Goal: Navigation & Orientation: Find specific page/section

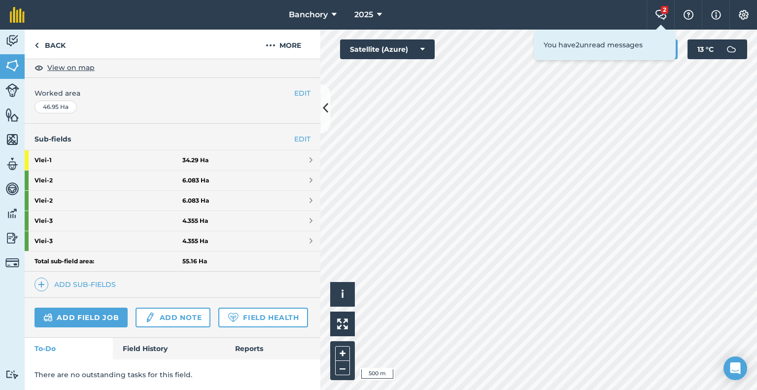
scroll to position [205, 0]
click at [156, 350] on link "Field History" at bounding box center [169, 348] width 112 height 22
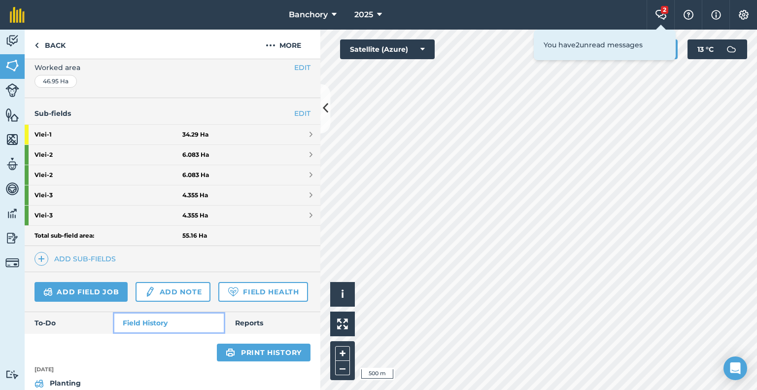
scroll to position [345, 0]
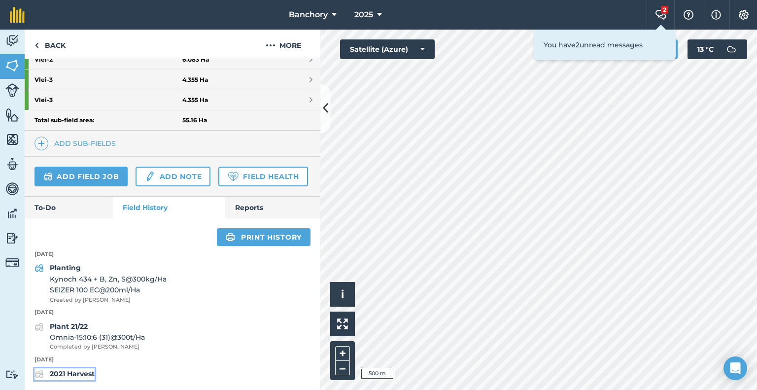
click at [87, 371] on strong "2021 Harvest" at bounding box center [72, 373] width 45 height 9
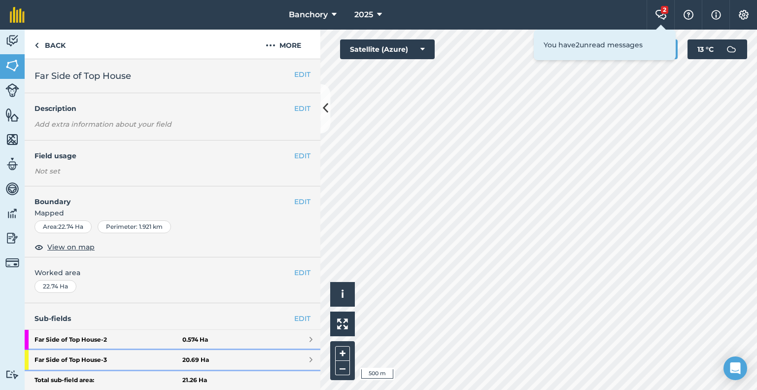
click at [309, 360] on span at bounding box center [310, 360] width 3 height 8
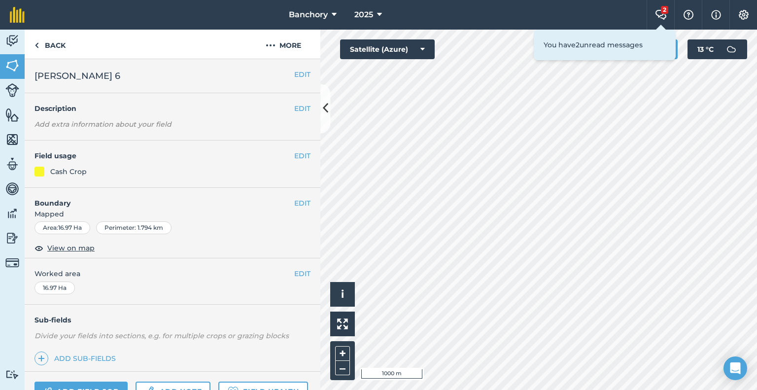
click at [700, 389] on html "Banchory 2025 2 Farm Chat Help Info Settings Banchory - 2025 Reproduced with th…" at bounding box center [378, 195] width 757 height 390
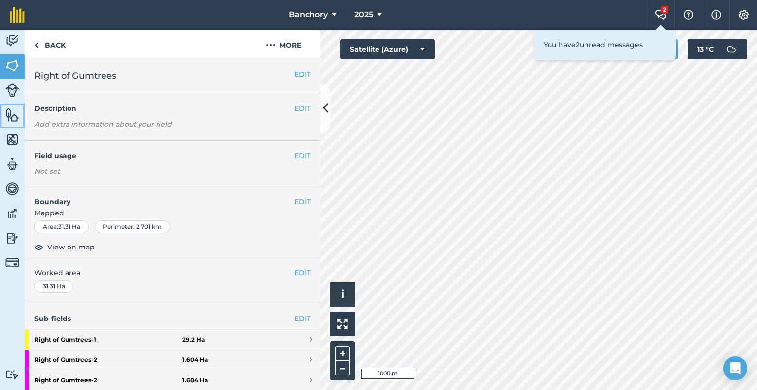
click at [10, 120] on img at bounding box center [12, 114] width 14 height 15
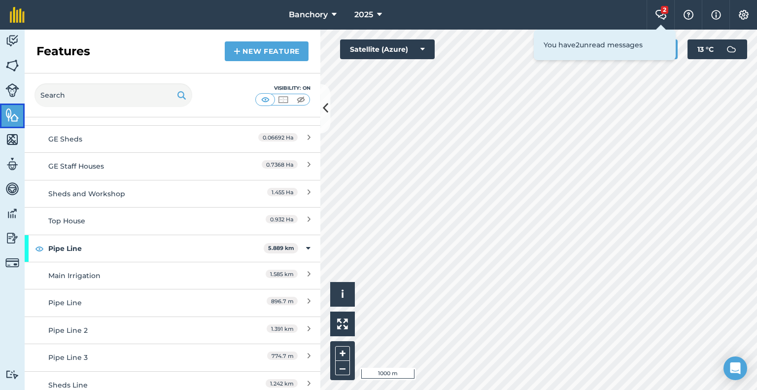
scroll to position [523, 0]
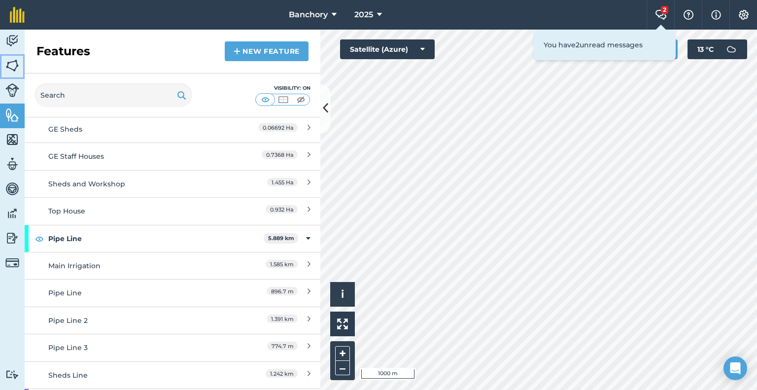
click at [14, 63] on img at bounding box center [12, 65] width 14 height 15
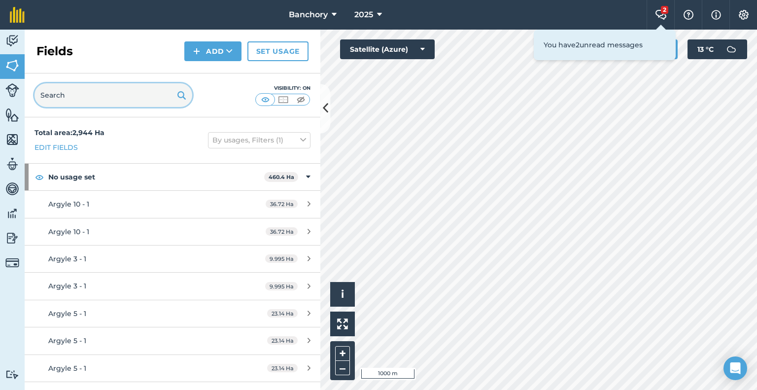
click at [84, 91] on input "text" at bounding box center [113, 95] width 158 height 24
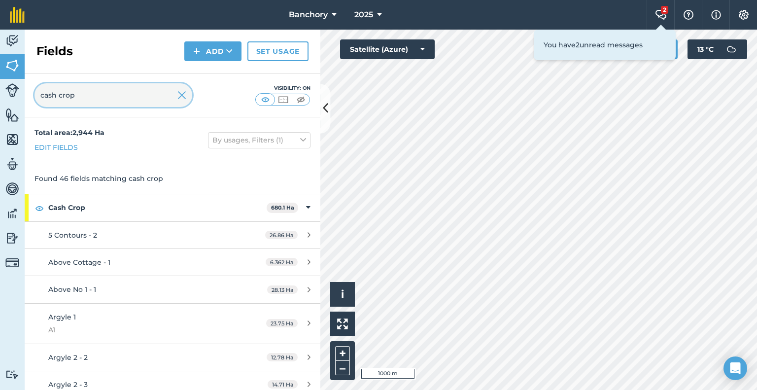
type input "cash crop"
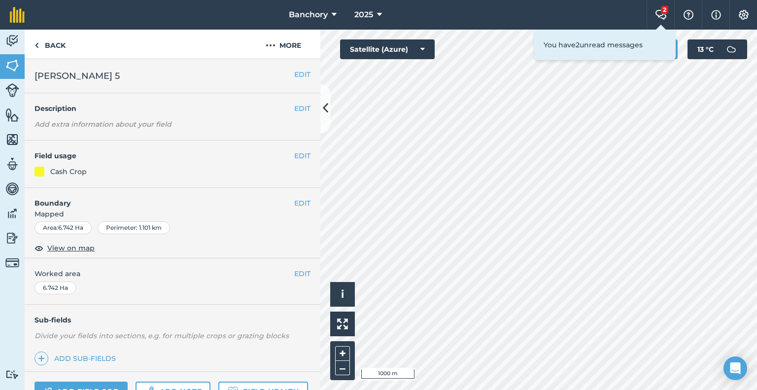
click at [227, 151] on h4 "Field usage" at bounding box center [164, 155] width 260 height 11
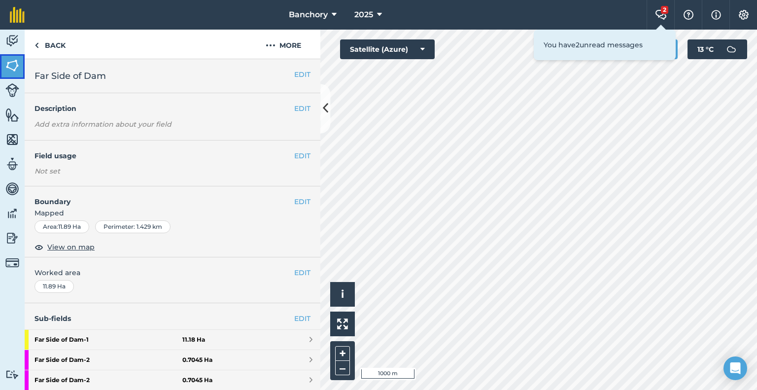
click at [15, 67] on img at bounding box center [12, 65] width 14 height 15
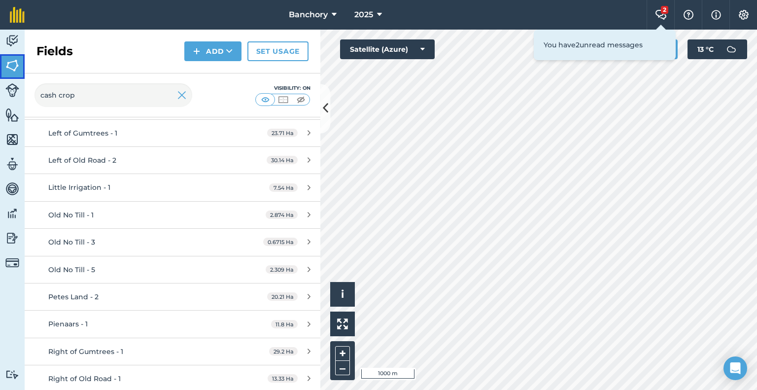
scroll to position [922, 0]
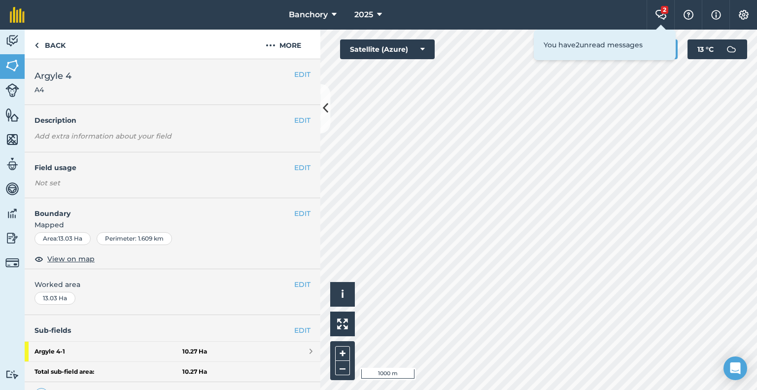
click at [384, 41] on div "Hello i © 2025 TomTom, Microsoft 1000 m + – Satellite (Azure) Measure Print 13 …" at bounding box center [538, 210] width 437 height 360
click at [48, 40] on link "Back" at bounding box center [50, 44] width 51 height 29
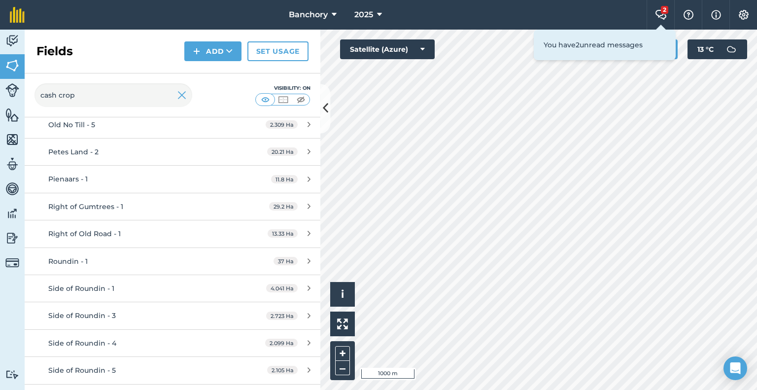
scroll to position [1066, 0]
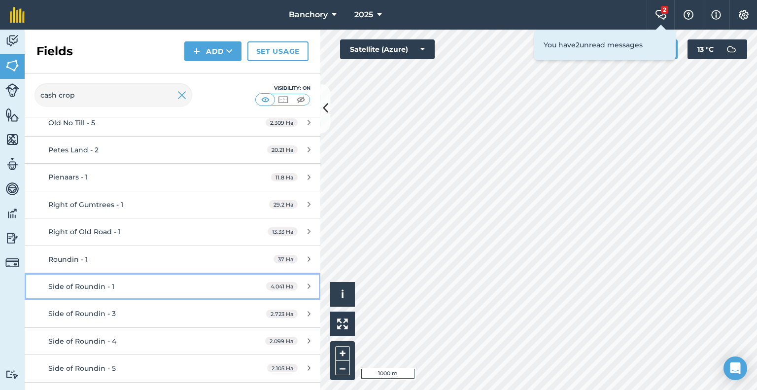
click at [217, 275] on link "Side of Roundin - 1 4.041 Ha" at bounding box center [173, 286] width 296 height 27
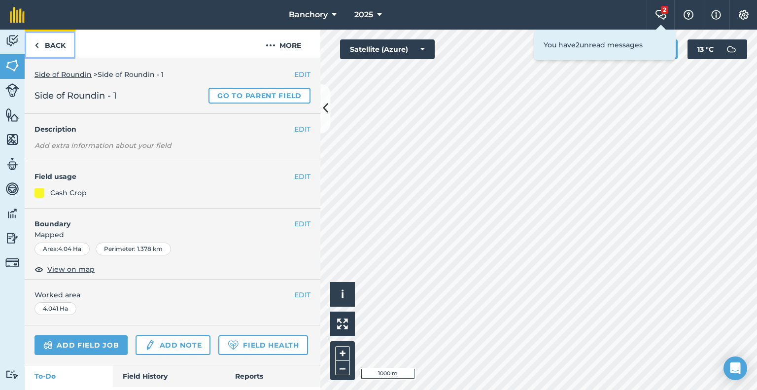
click at [45, 47] on link "Back" at bounding box center [50, 44] width 51 height 29
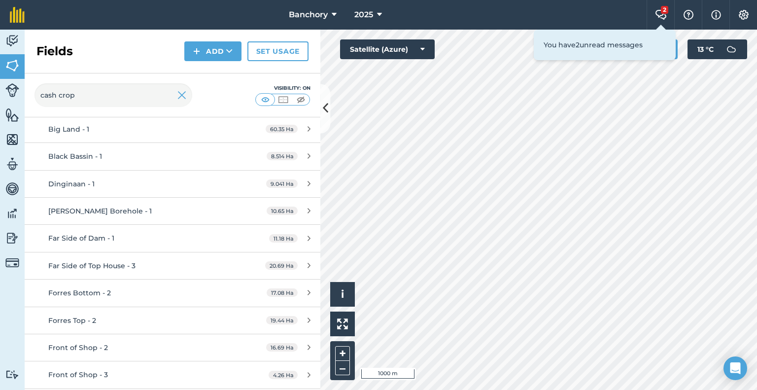
scroll to position [394, 0]
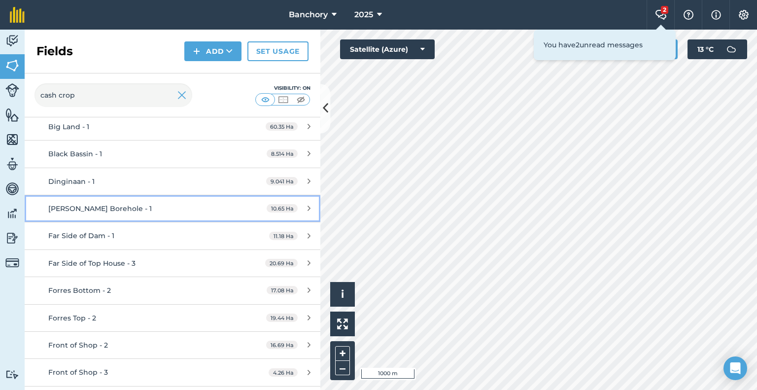
click at [240, 210] on link "[PERSON_NAME] Borehole - 1 10.65 Ha" at bounding box center [173, 208] width 296 height 27
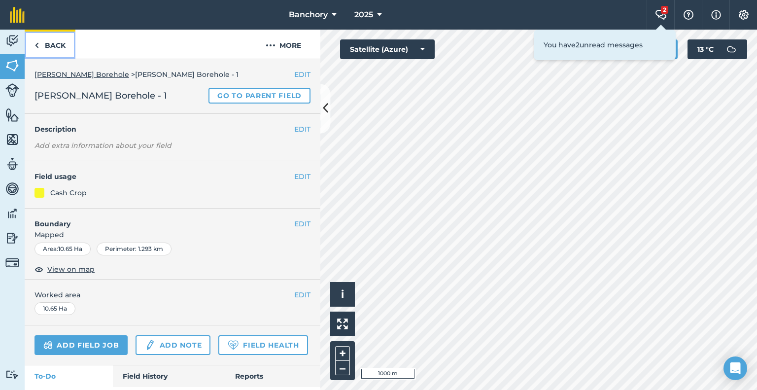
click at [40, 39] on link "Back" at bounding box center [50, 44] width 51 height 29
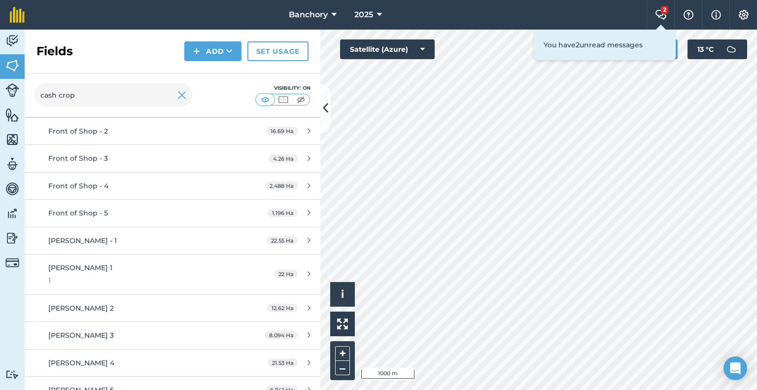
scroll to position [610, 0]
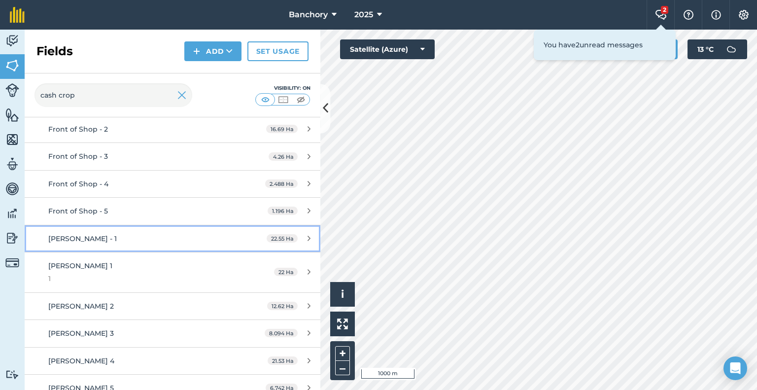
click at [233, 238] on link "[PERSON_NAME] - 1 22.55 Ha" at bounding box center [173, 238] width 296 height 27
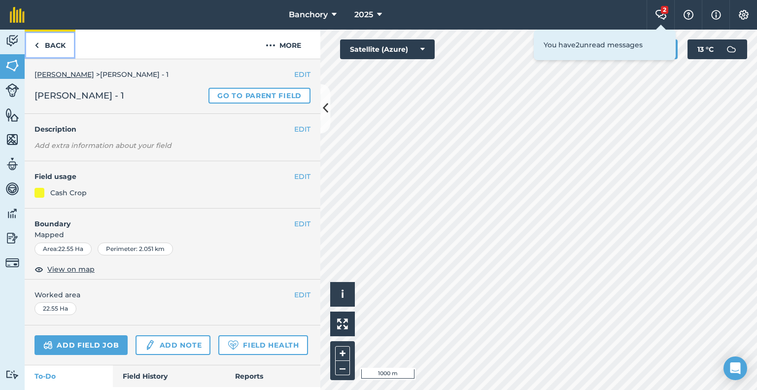
click at [57, 51] on link "Back" at bounding box center [50, 44] width 51 height 29
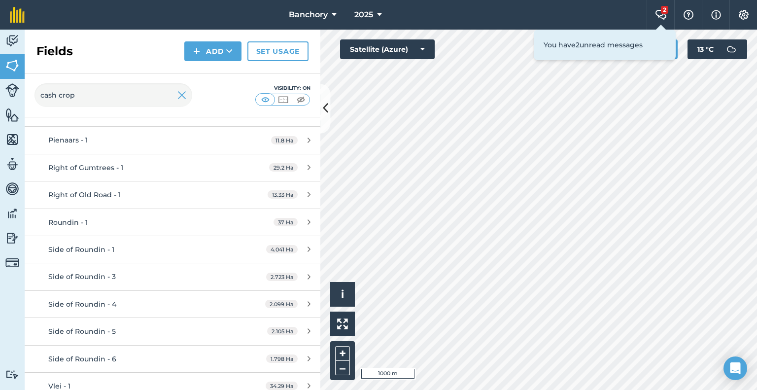
scroll to position [1108, 0]
